Goal: Navigation & Orientation: Find specific page/section

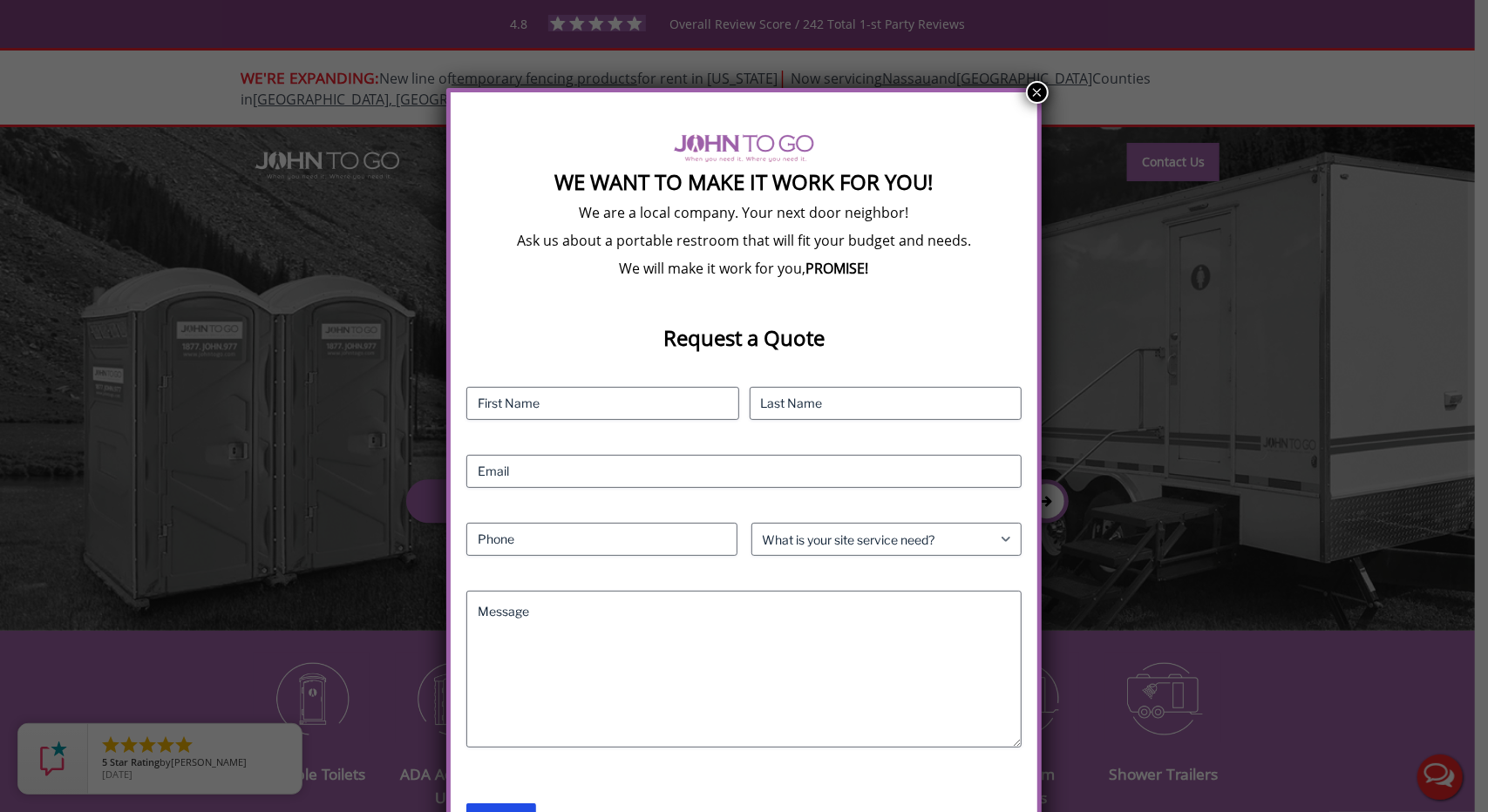
click at [1036, 92] on button "×" at bounding box center [1037, 92] width 22 height 22
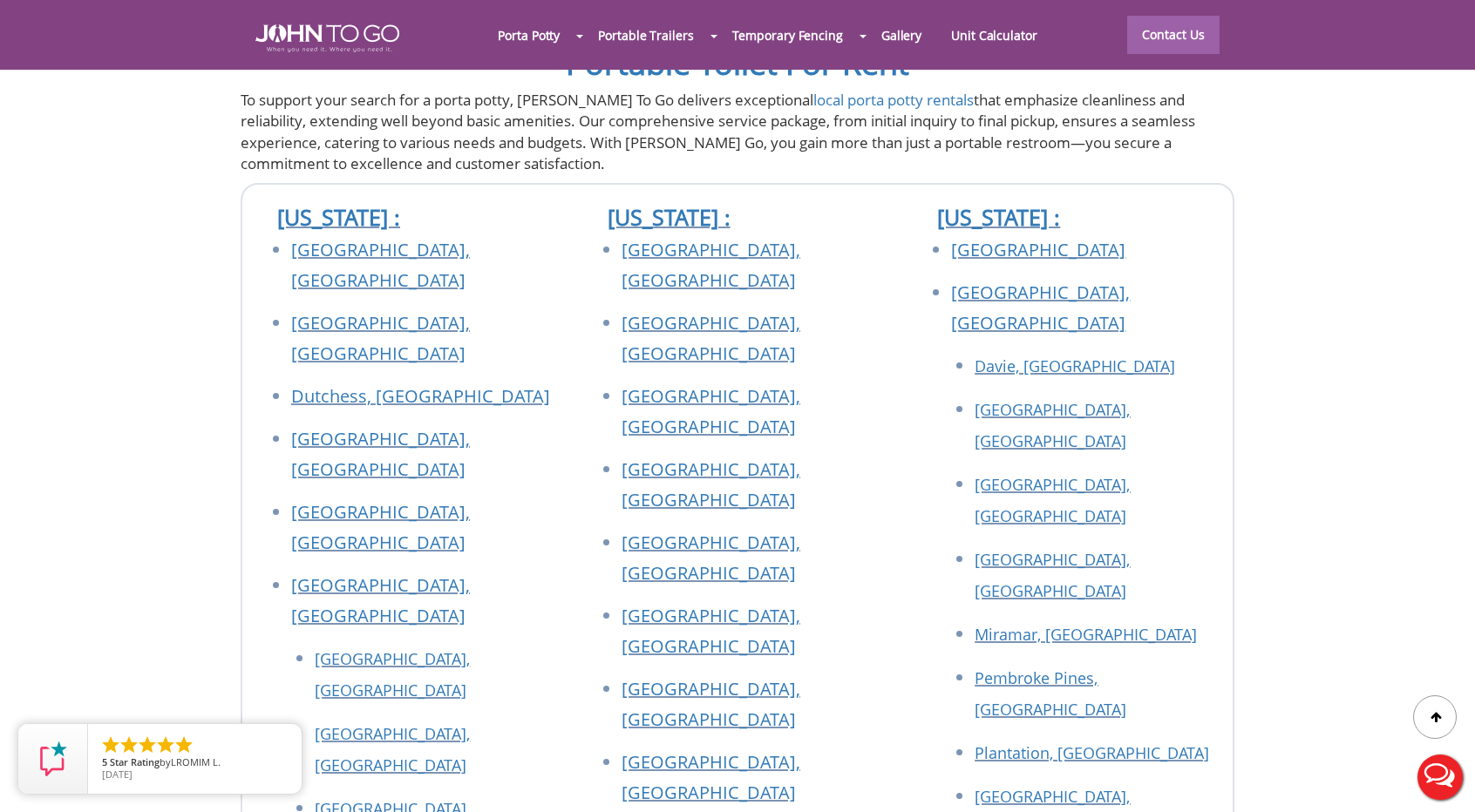
scroll to position [6267, 0]
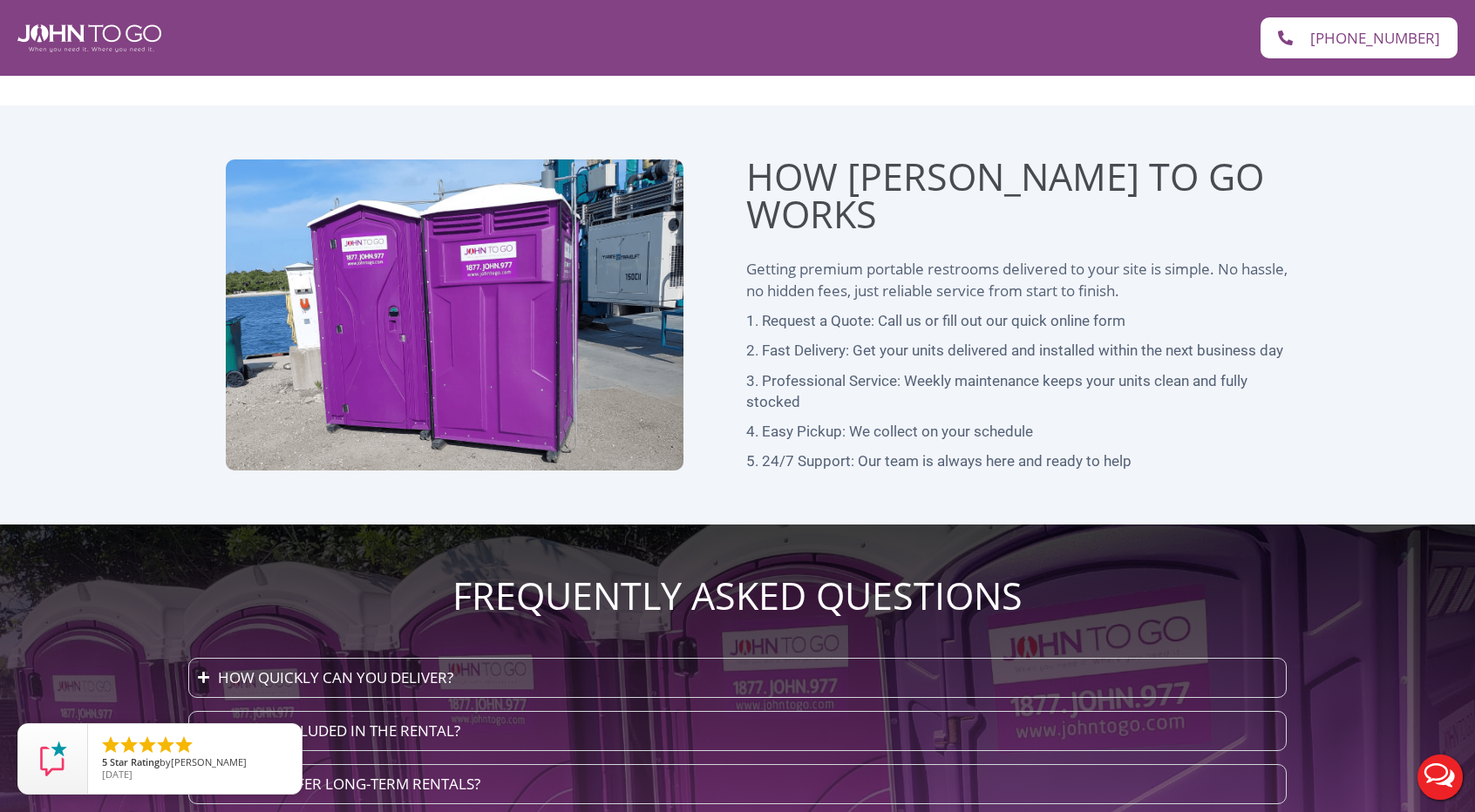
scroll to position [4471, 0]
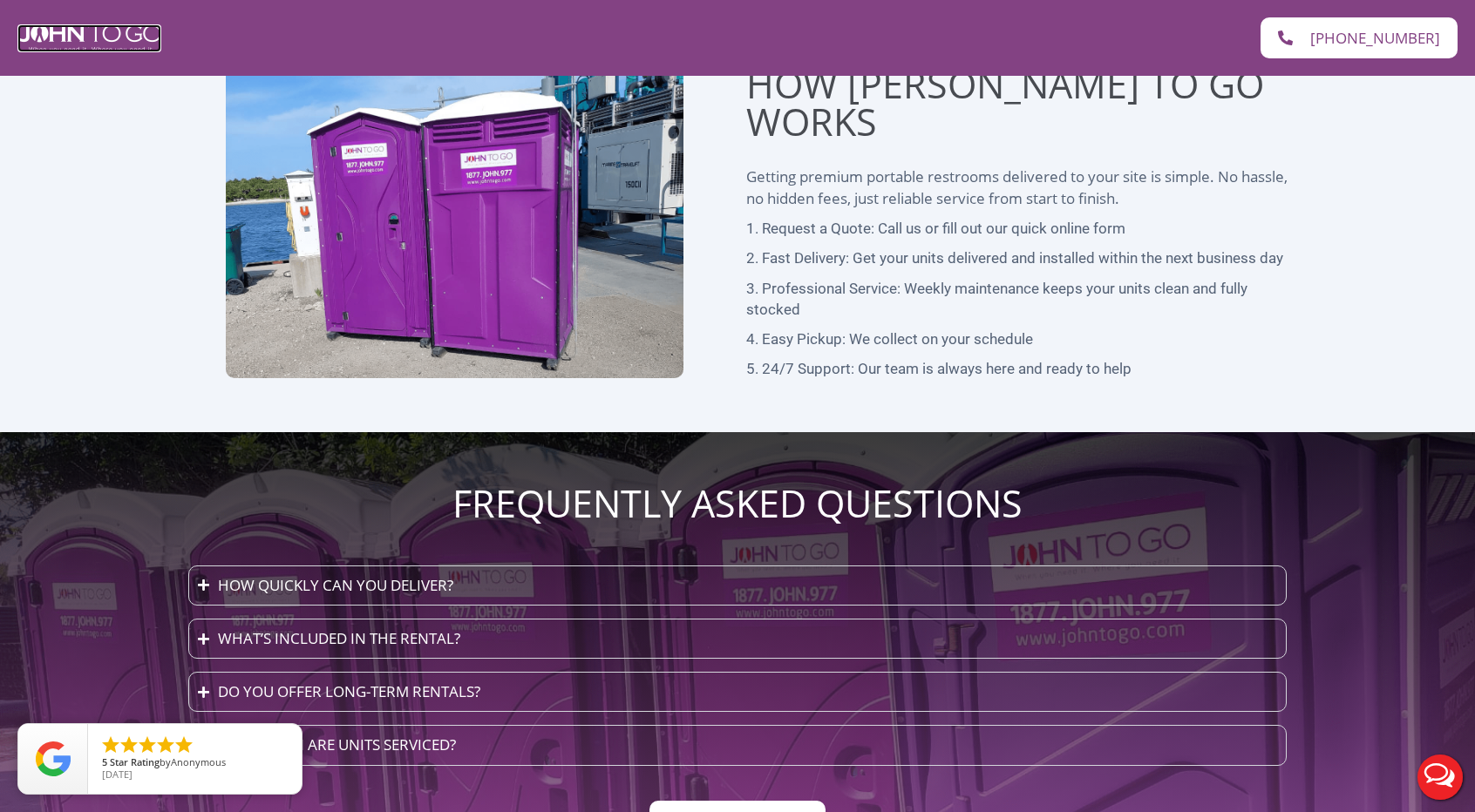
click at [98, 46] on img at bounding box center [89, 38] width 144 height 28
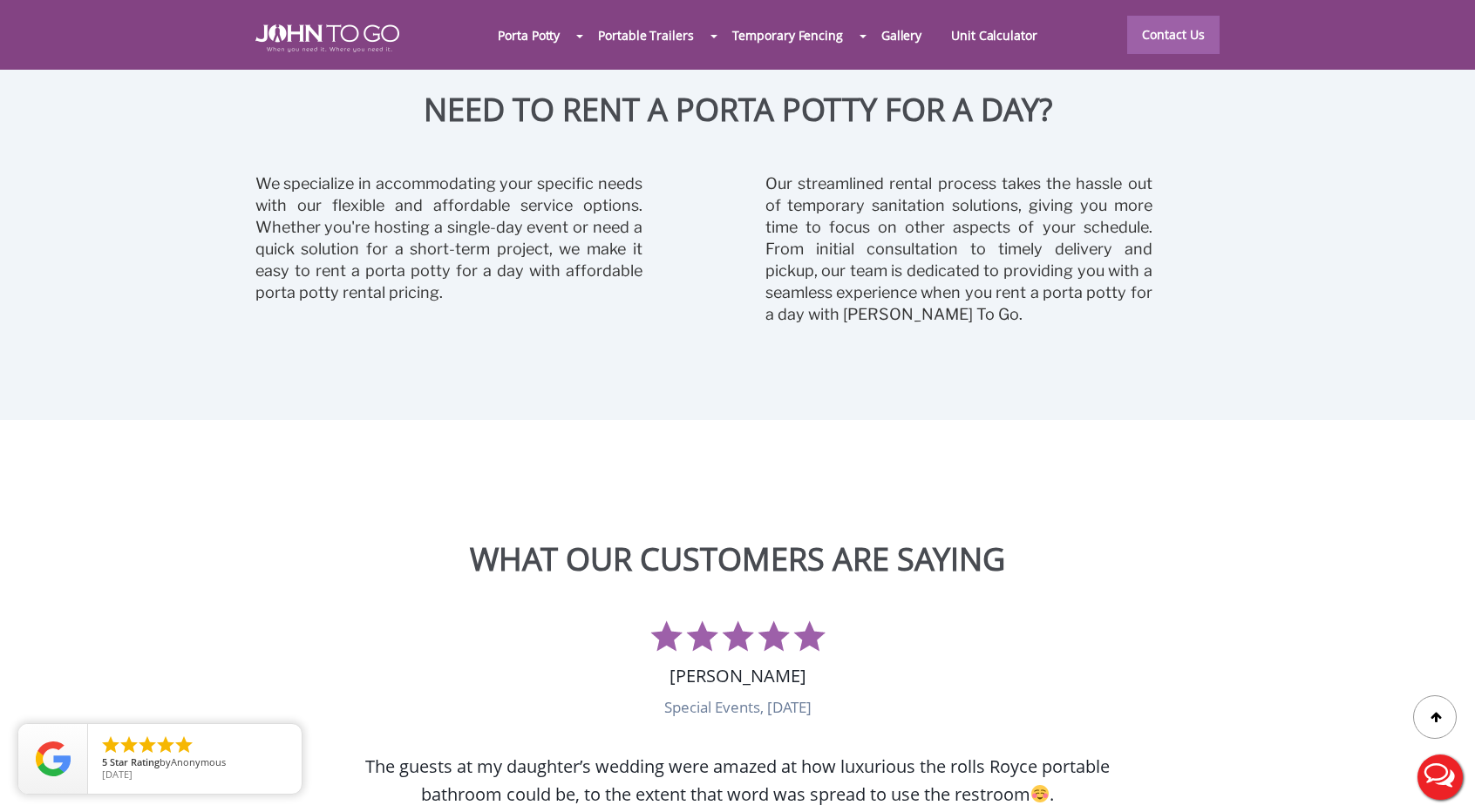
scroll to position [597, 0]
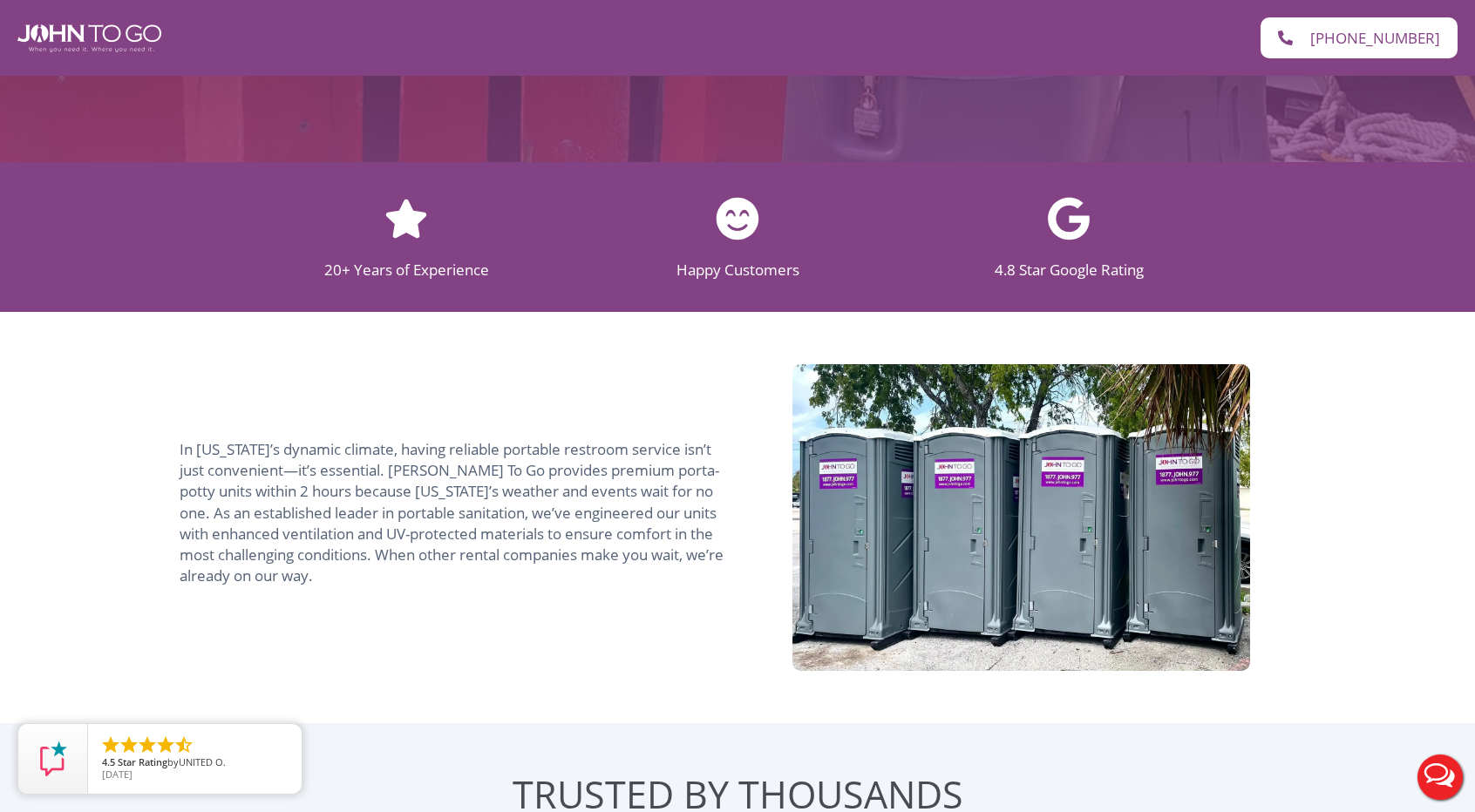
scroll to position [1007, 0]
